Goal: Task Accomplishment & Management: Complete application form

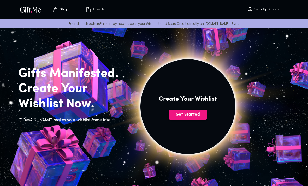
click at [178, 111] on button "Get Started" at bounding box center [188, 115] width 39 height 10
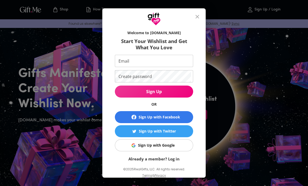
click at [167, 159] on link "Already a member? Log in" at bounding box center [154, 159] width 51 height 5
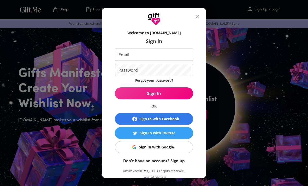
click at [165, 145] on div "Sign In with Google" at bounding box center [156, 147] width 35 height 6
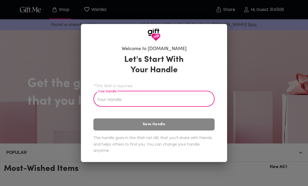
click at [95, 102] on input "Your Handle" at bounding box center [151, 99] width 115 height 15
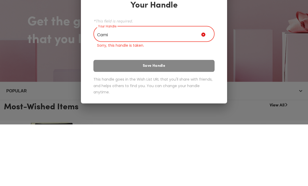
click at [96, 64] on div "Let's Start With Your Handle *This field is required. Your Handle Cami Your Han…" at bounding box center [154, 105] width 121 height 112
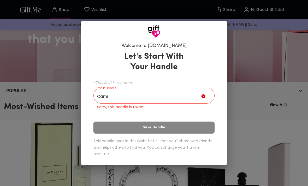
click at [111, 94] on input "Cami" at bounding box center [148, 96] width 108 height 15
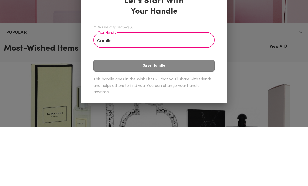
click at [102, 65] on div "Let's Start With Your Handle *This field is required. Your Handle Camila Your H…" at bounding box center [154, 105] width 121 height 106
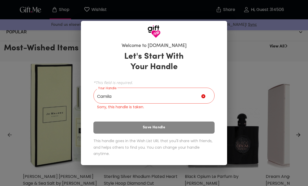
click at [121, 97] on input "Camila" at bounding box center [148, 96] width 108 height 15
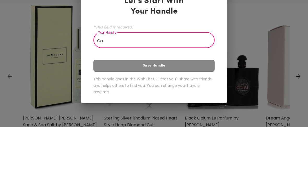
type input "C"
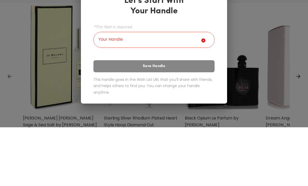
scroll to position [180, 0]
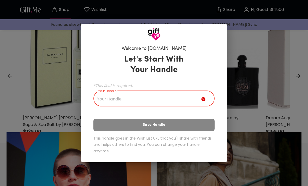
click at [110, 85] on span "*This field is required." at bounding box center [154, 85] width 121 height 5
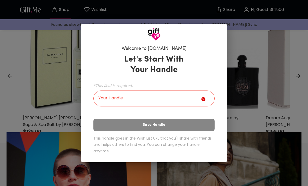
click at [124, 99] on input "Your Handle" at bounding box center [148, 99] width 108 height 15
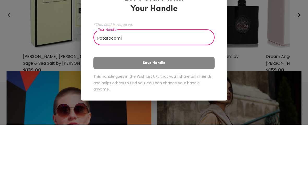
type input "Potatocamii"
click at [99, 119] on button "Save Handle" at bounding box center [154, 125] width 121 height 12
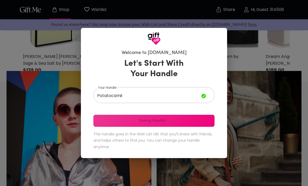
click at [116, 123] on div "Let's Start With Your Handle Your Handle Potatocamii Your Handle Saving Handle.…" at bounding box center [154, 105] width 121 height 98
click at [143, 126] on div "Let's Start With Your Handle Your Handle Potatocamii Your Handle Saving Handle.…" at bounding box center [154, 105] width 121 height 98
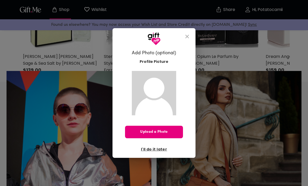
click at [160, 151] on span "I'll do it later" at bounding box center [154, 150] width 26 height 6
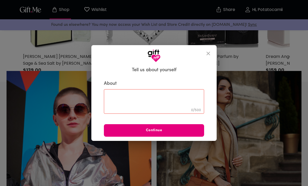
click at [145, 132] on span "Continue" at bounding box center [154, 131] width 100 height 6
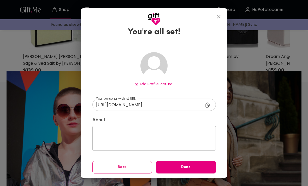
scroll to position [12, 0]
click at [189, 167] on span "Done" at bounding box center [186, 168] width 60 height 6
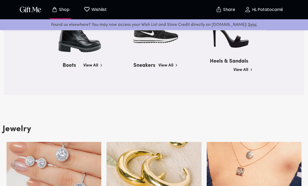
scroll to position [643, 0]
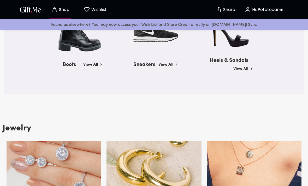
click at [28, 11] on img "button" at bounding box center [31, 10] width 24 height 8
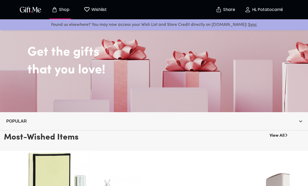
scroll to position [0, 0]
